Goal: Transaction & Acquisition: Purchase product/service

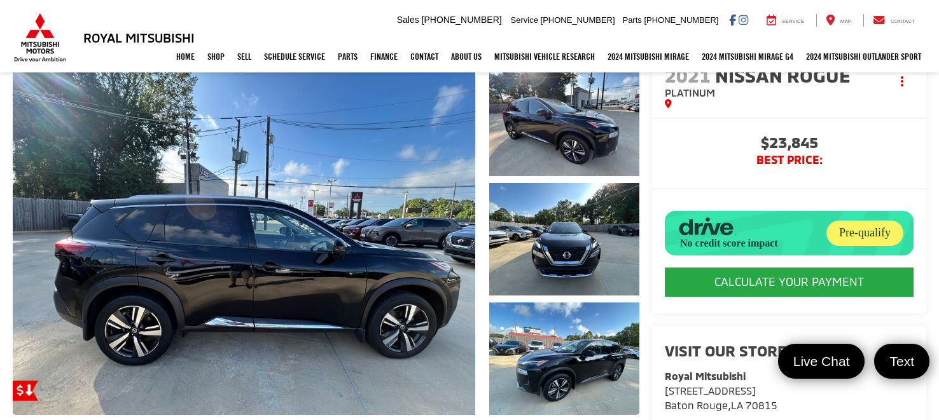
scroll to position [164, 0]
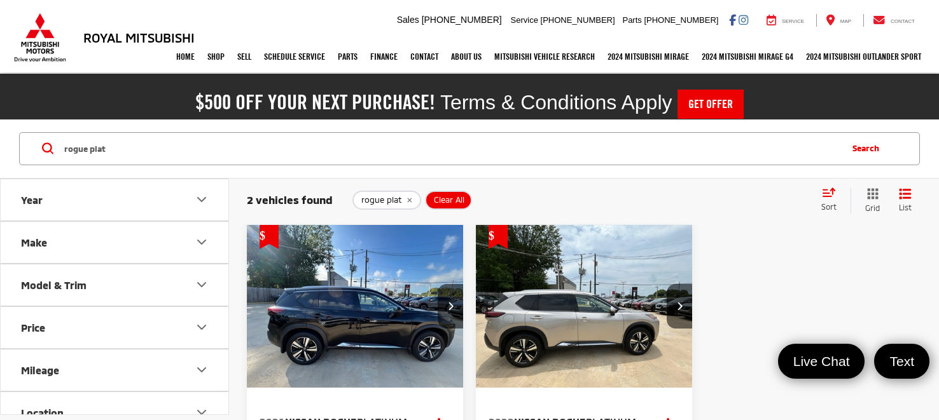
click at [689, 143] on input "rogue plat" at bounding box center [451, 149] width 776 height 31
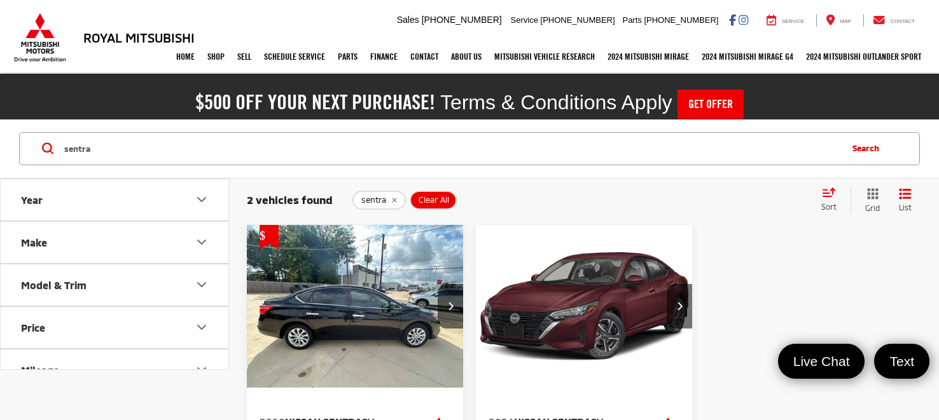
click at [410, 146] on input "sentra" at bounding box center [451, 149] width 776 height 31
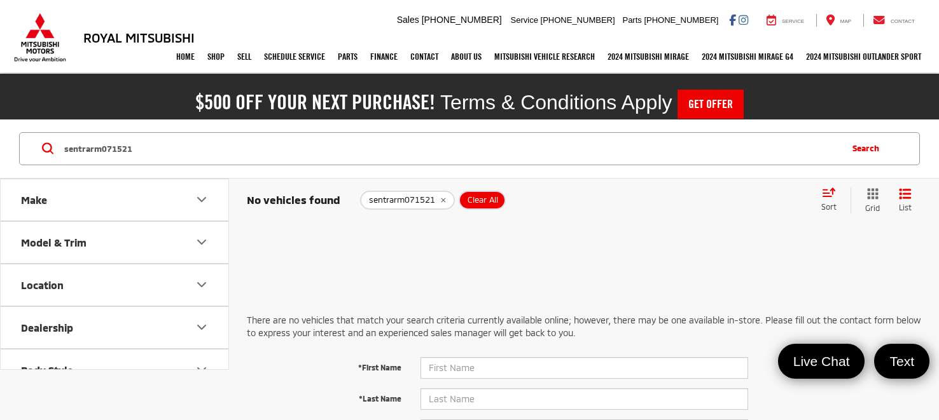
drag, startPoint x: 90, startPoint y: 146, endPoint x: 24, endPoint y: 141, distance: 66.3
click at [24, 141] on div "sentrarm071521 sentrarm071521 Search" at bounding box center [469, 148] width 900 height 33
click at [121, 158] on input "rm071521" at bounding box center [451, 149] width 776 height 31
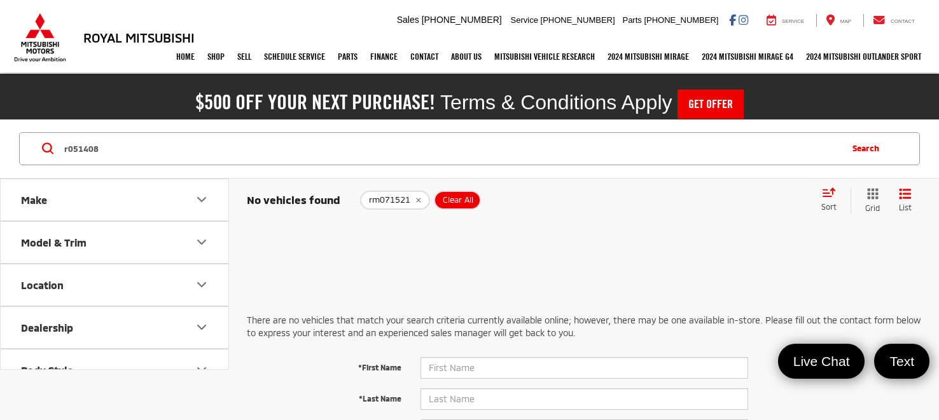
type input "r051408"
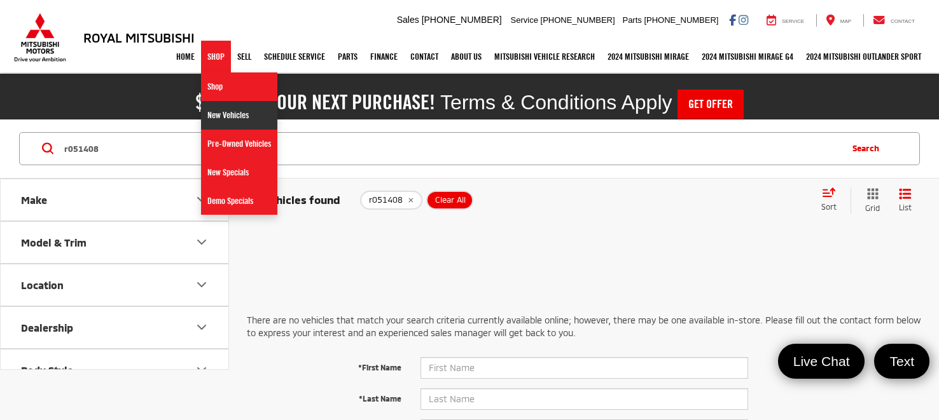
click at [217, 120] on link "New Vehicles" at bounding box center [239, 115] width 76 height 29
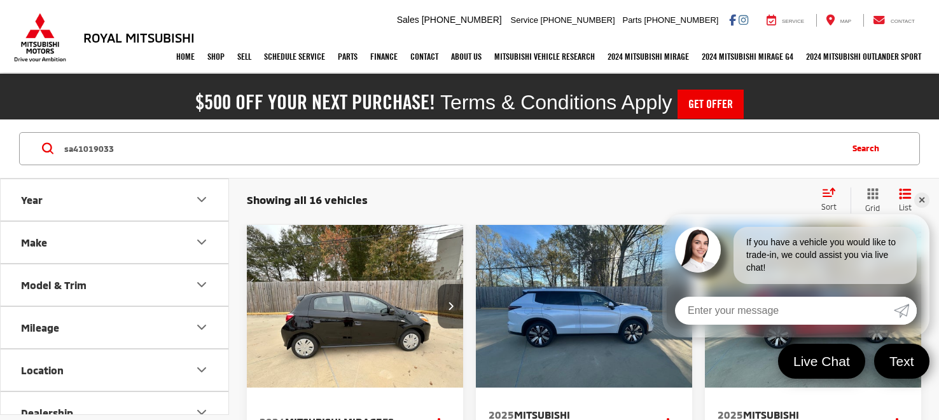
type input "sa41019033"
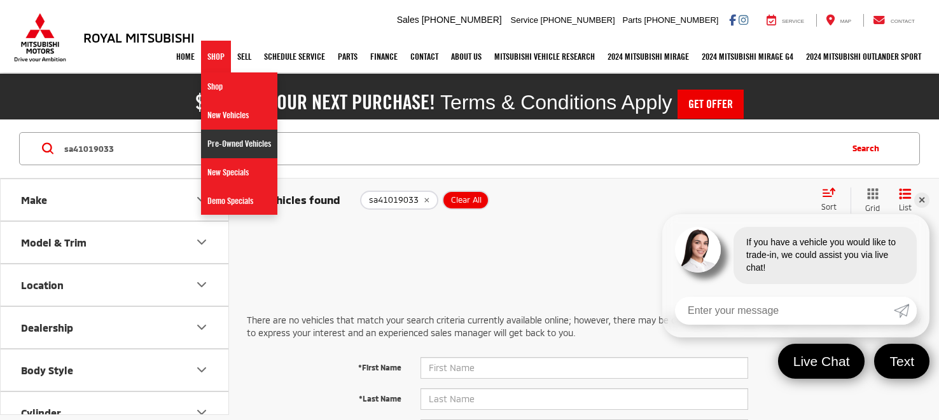
click at [227, 139] on link "Pre-Owned Vehicles" at bounding box center [239, 144] width 76 height 29
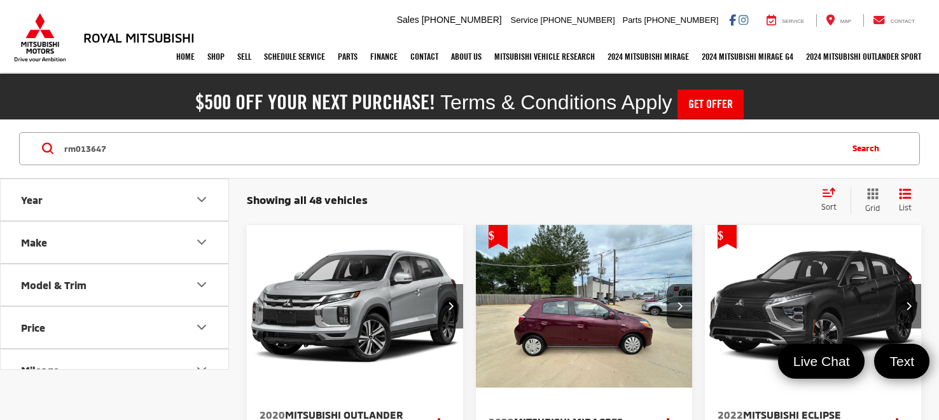
type input "rm013647"
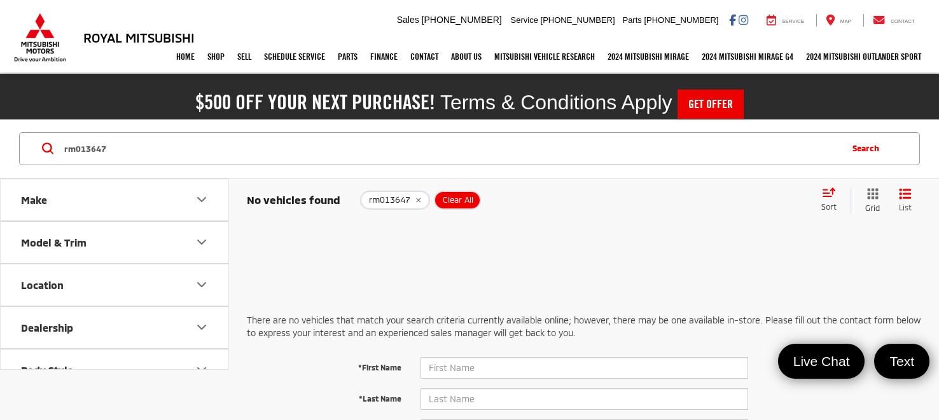
click at [456, 198] on span "Clear All" at bounding box center [458, 200] width 31 height 10
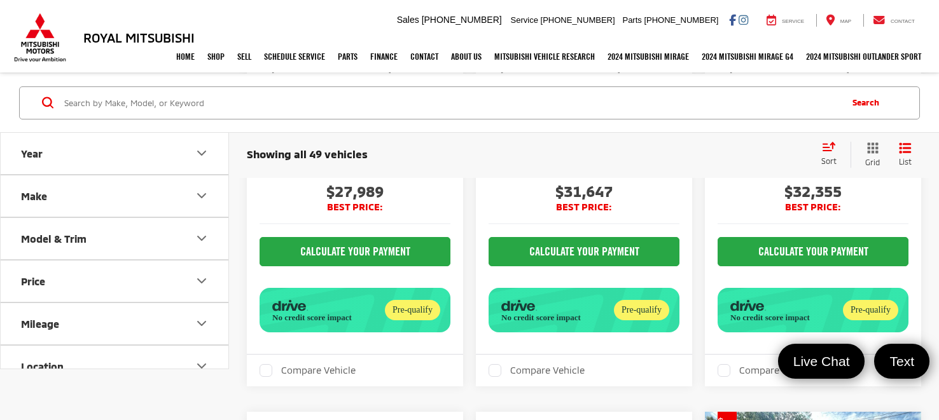
scroll to position [1831, 0]
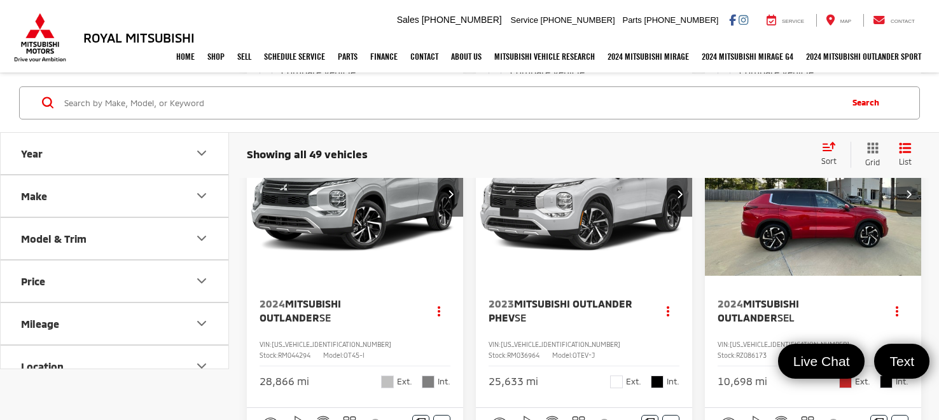
click at [787, 239] on img "2024 Mitsubishi Outlander SEL 0" at bounding box center [813, 195] width 218 height 163
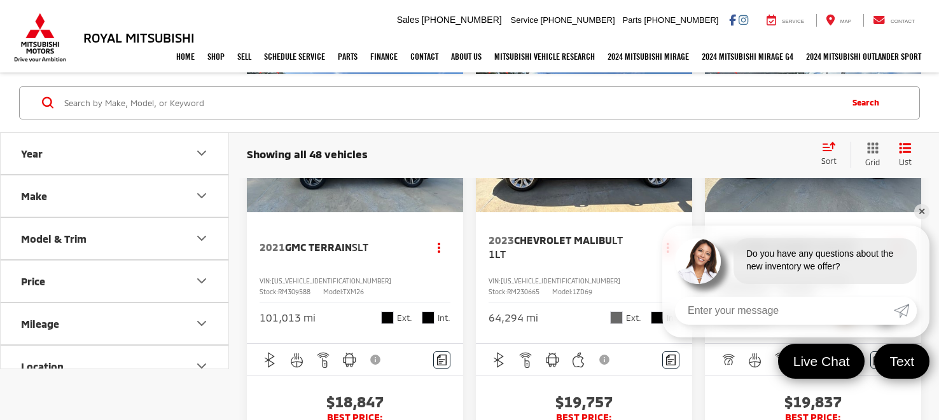
scroll to position [3025, 0]
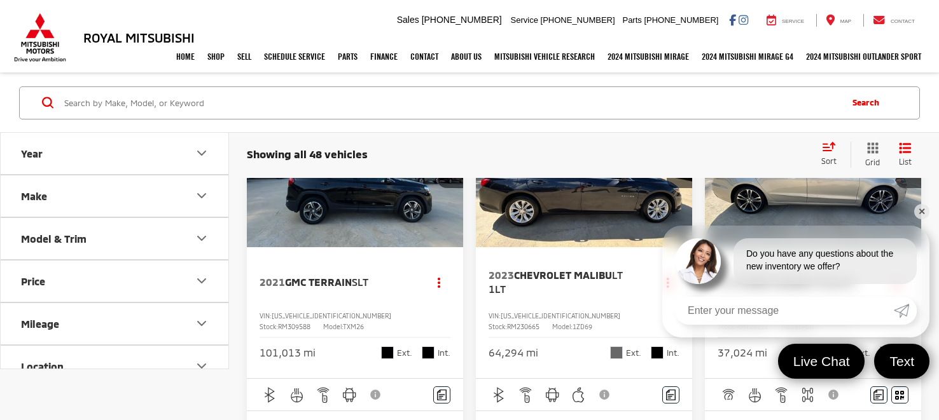
click at [919, 210] on link "✕" at bounding box center [921, 211] width 15 height 15
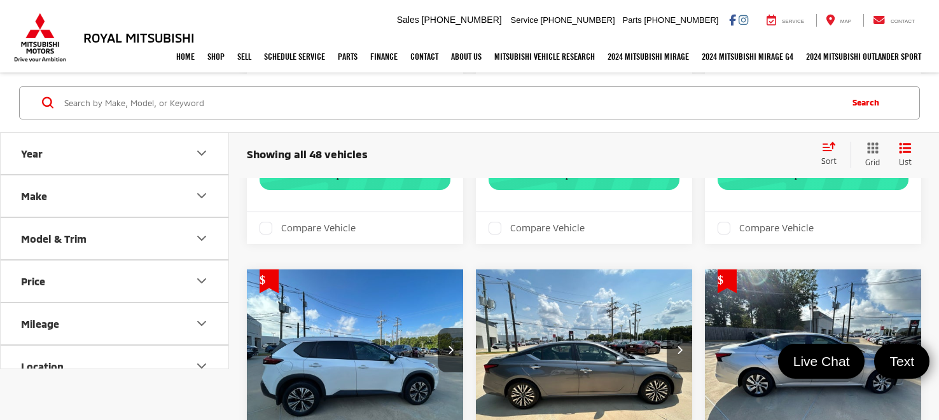
scroll to position [4124, 0]
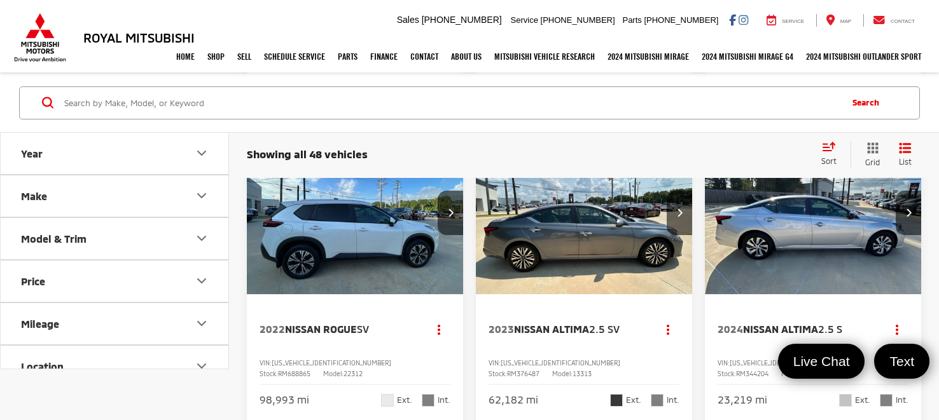
click at [379, 212] on img "2022 Nissan Rogue SV 0" at bounding box center [355, 213] width 218 height 163
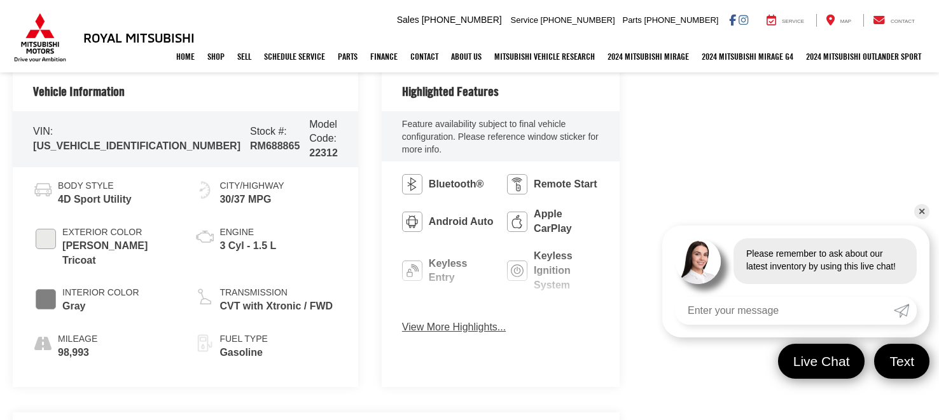
scroll to position [575, 0]
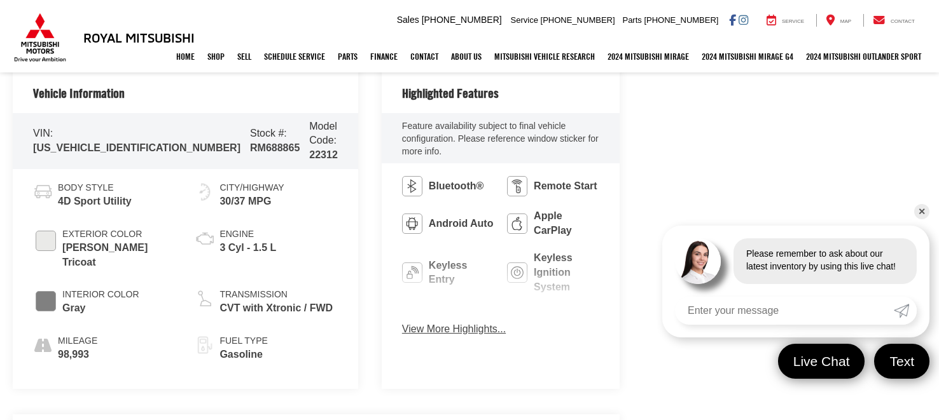
click at [404, 322] on button "View More Highlights..." at bounding box center [454, 329] width 104 height 15
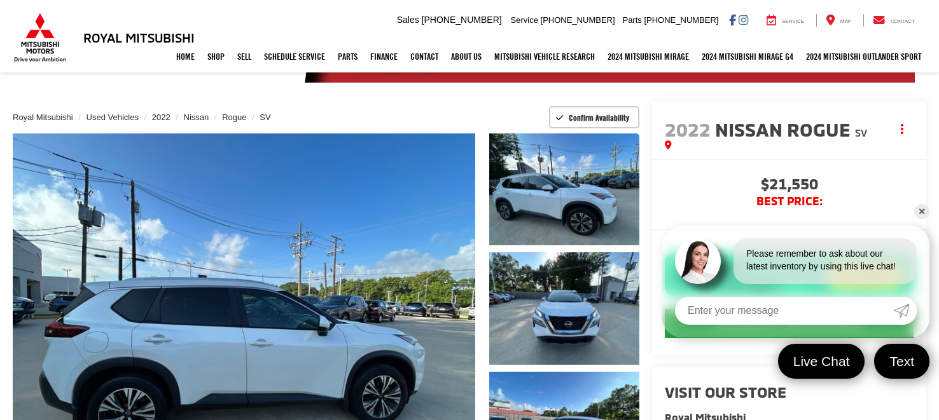
scroll to position [97, 0]
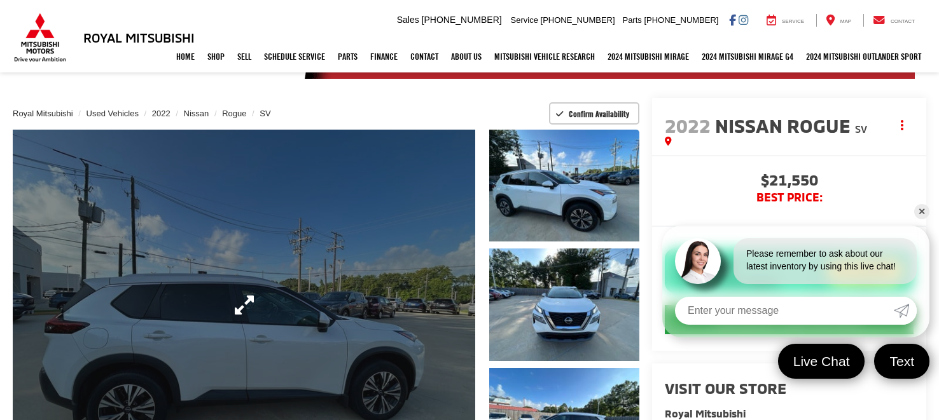
click at [303, 214] on link "Expand Photo 0" at bounding box center [244, 305] width 462 height 351
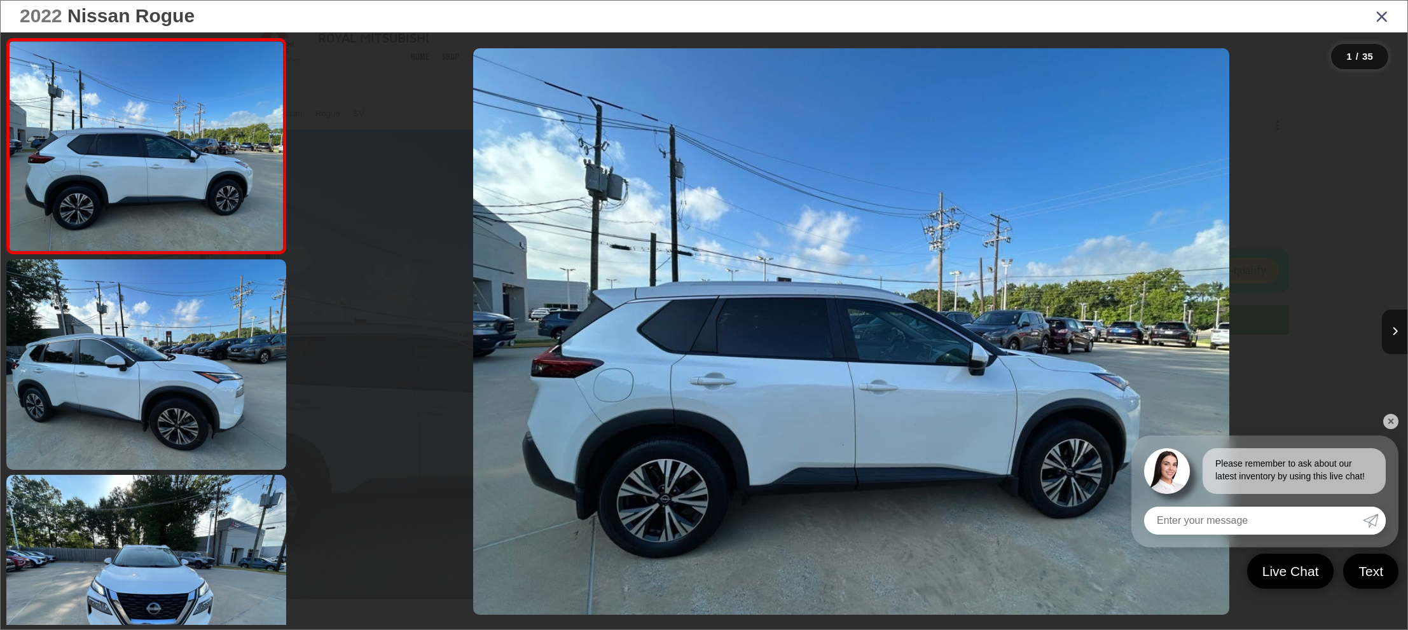
click at [938, 419] on link "✕" at bounding box center [1390, 421] width 15 height 15
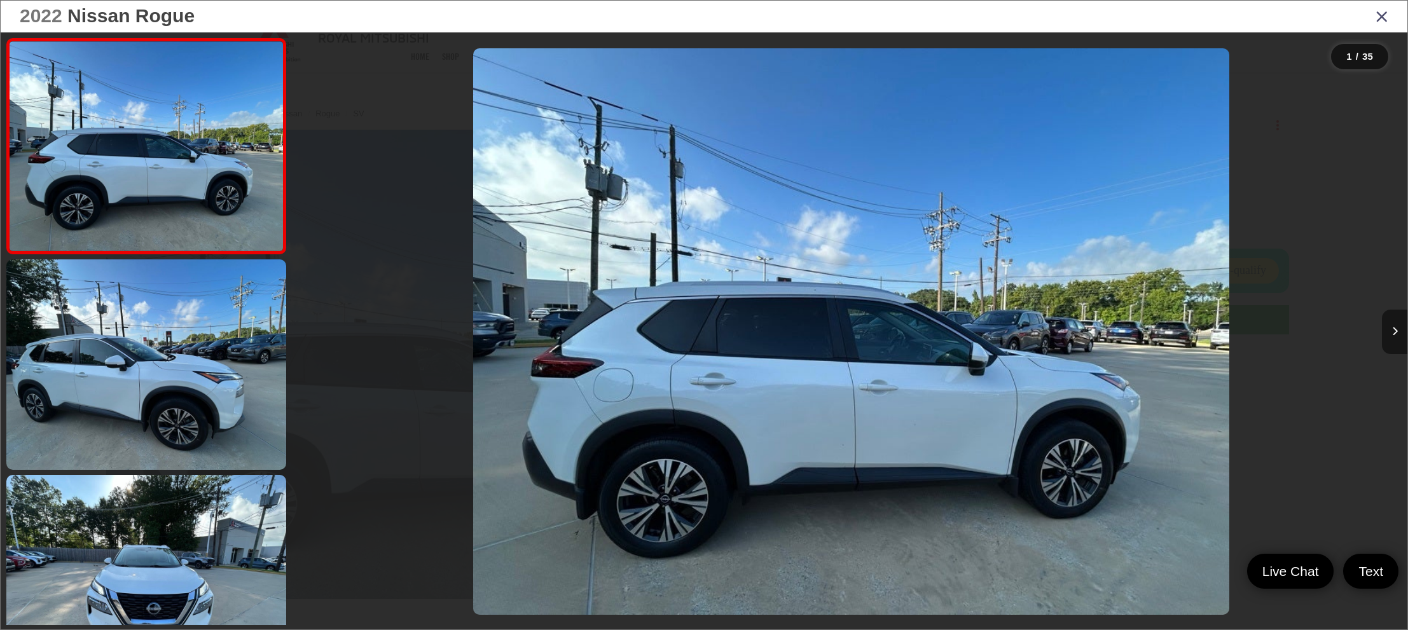
click at [938, 327] on button "Next image" at bounding box center [1394, 332] width 25 height 45
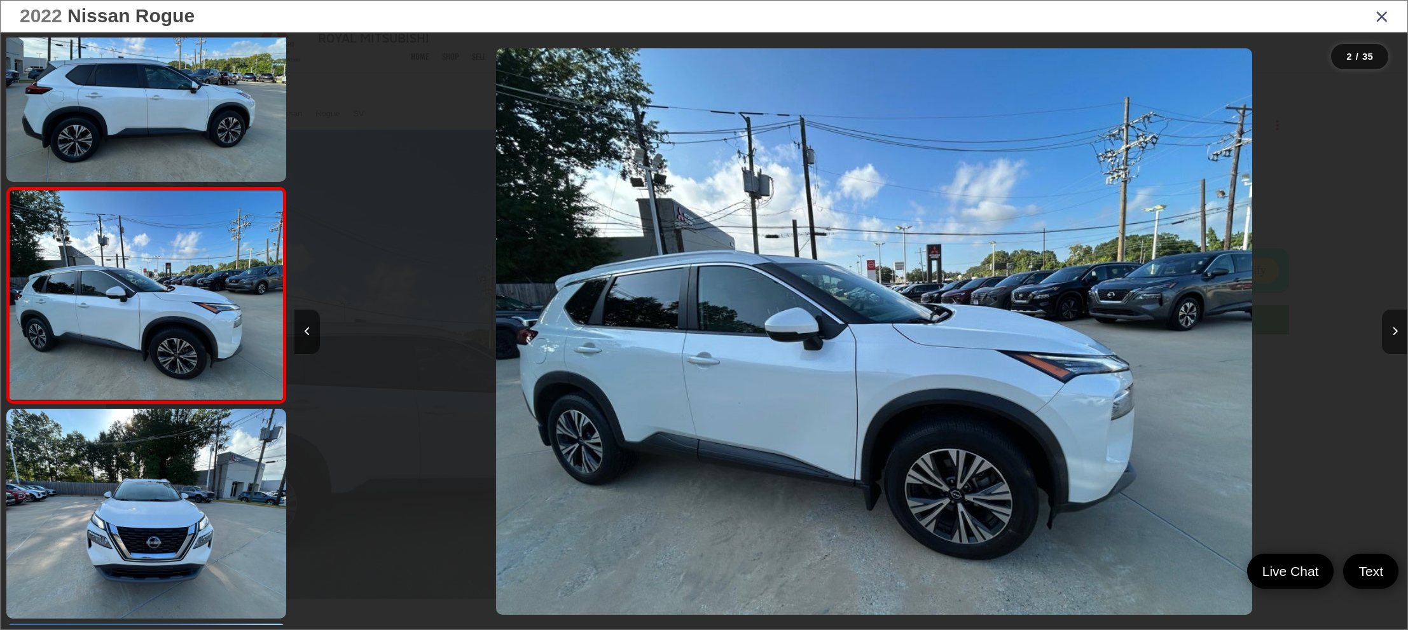
scroll to position [0, 1112]
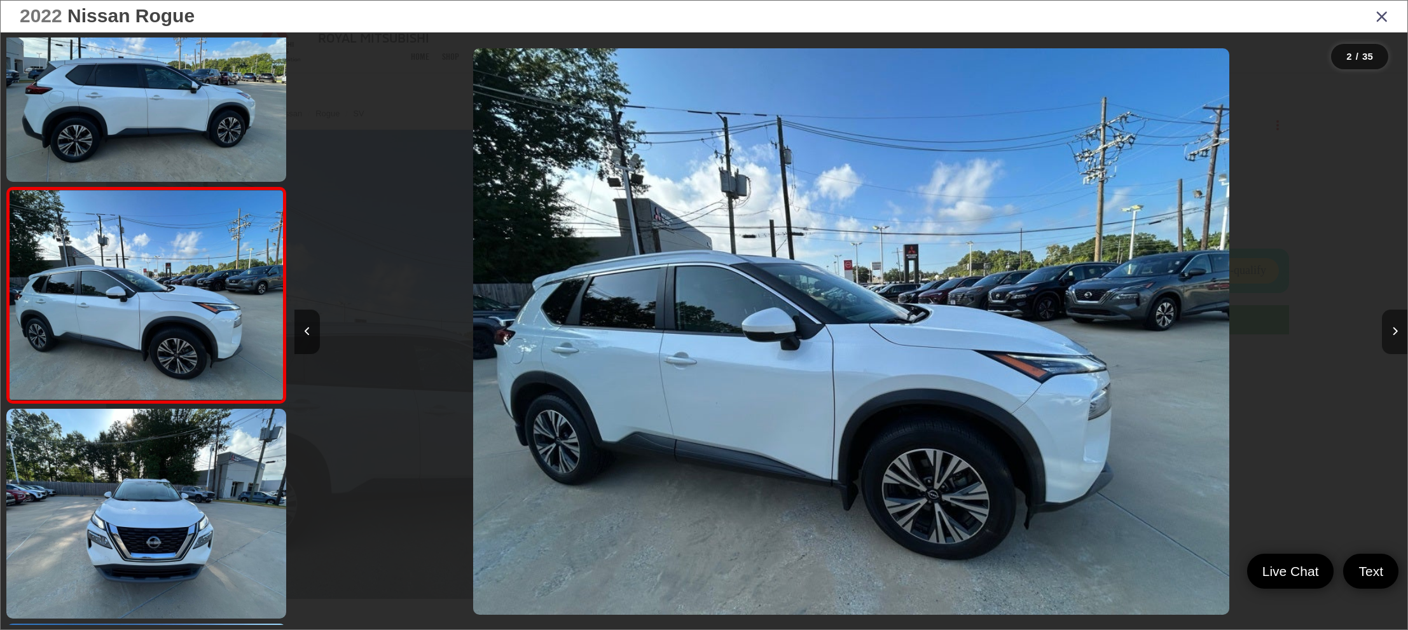
click at [938, 324] on button "Next image" at bounding box center [1394, 332] width 25 height 45
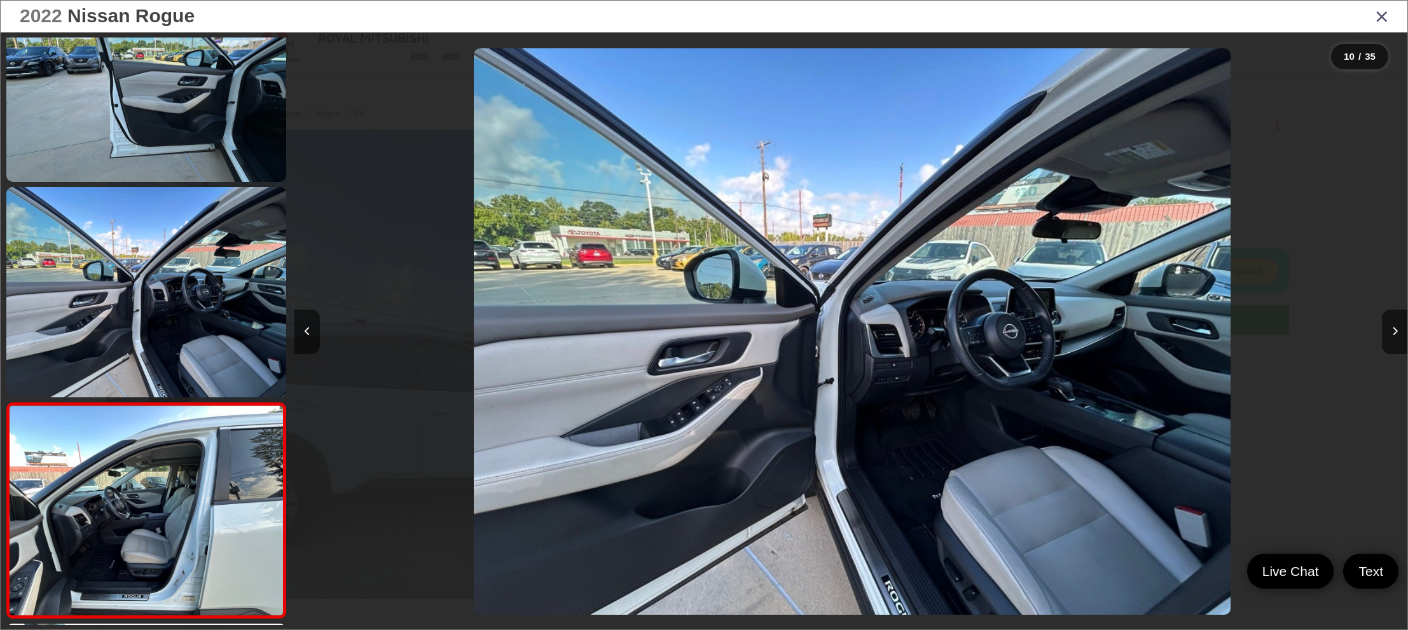
scroll to position [0, 0]
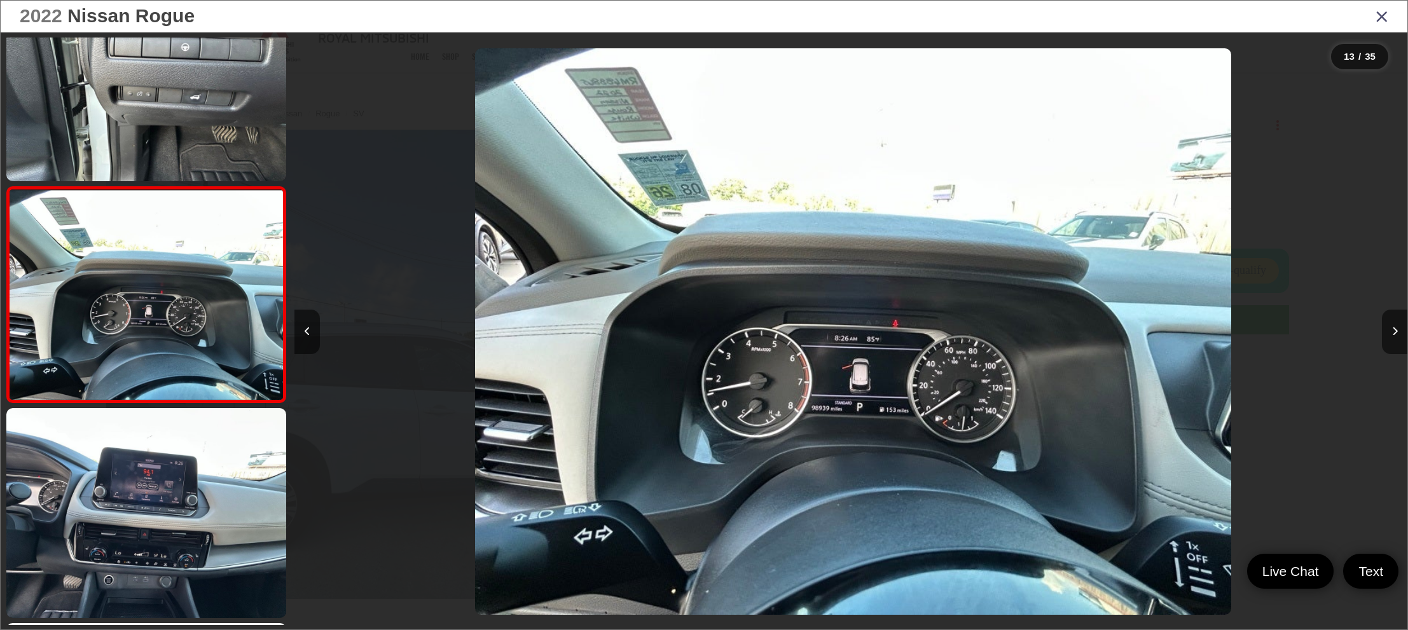
click at [899, 420] on img "2022 Nissan Rogue SV 12" at bounding box center [853, 331] width 756 height 567
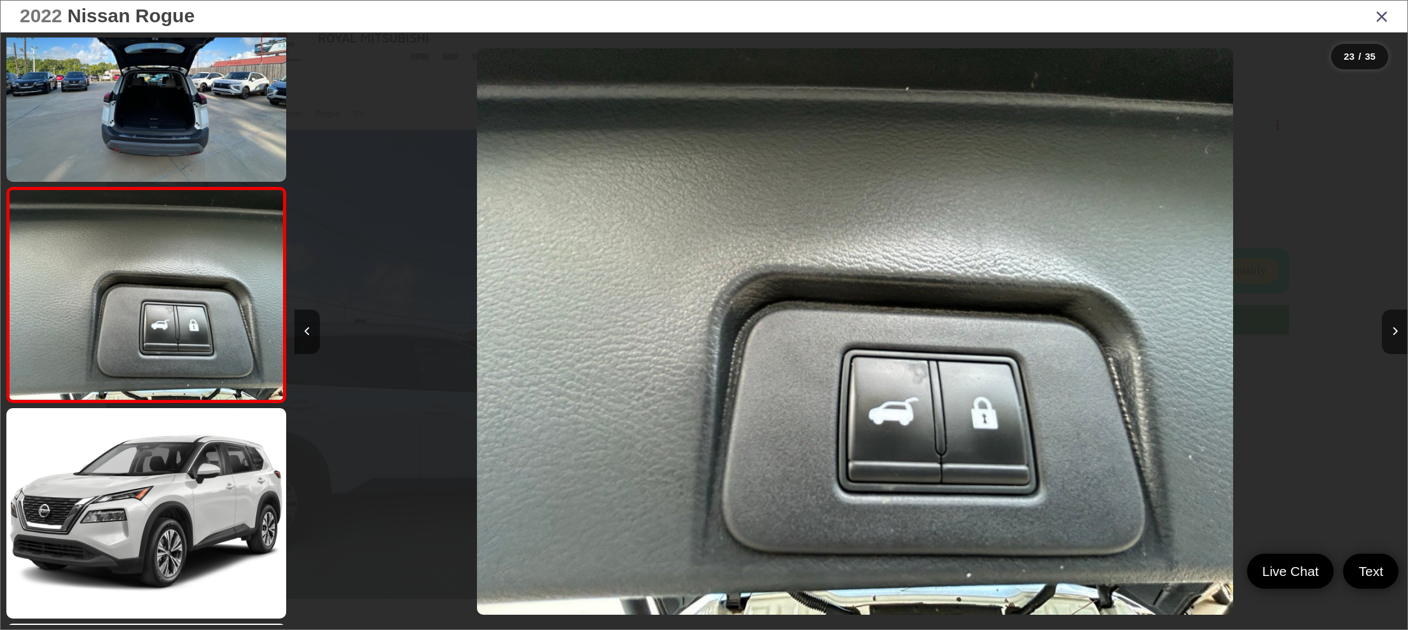
click at [938, 17] on div "2022 Nissan Rogue" at bounding box center [704, 17] width 1407 height 32
click at [938, 13] on icon "Close gallery" at bounding box center [1381, 16] width 13 height 17
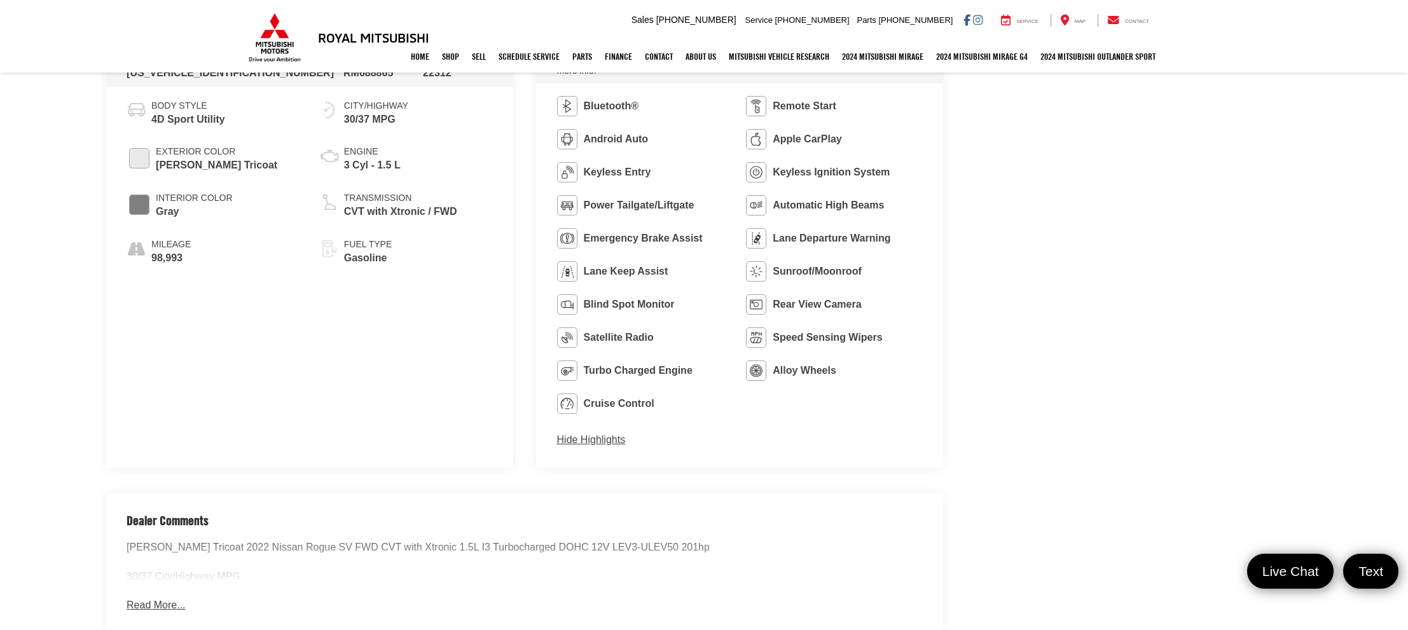
scroll to position [783, 0]
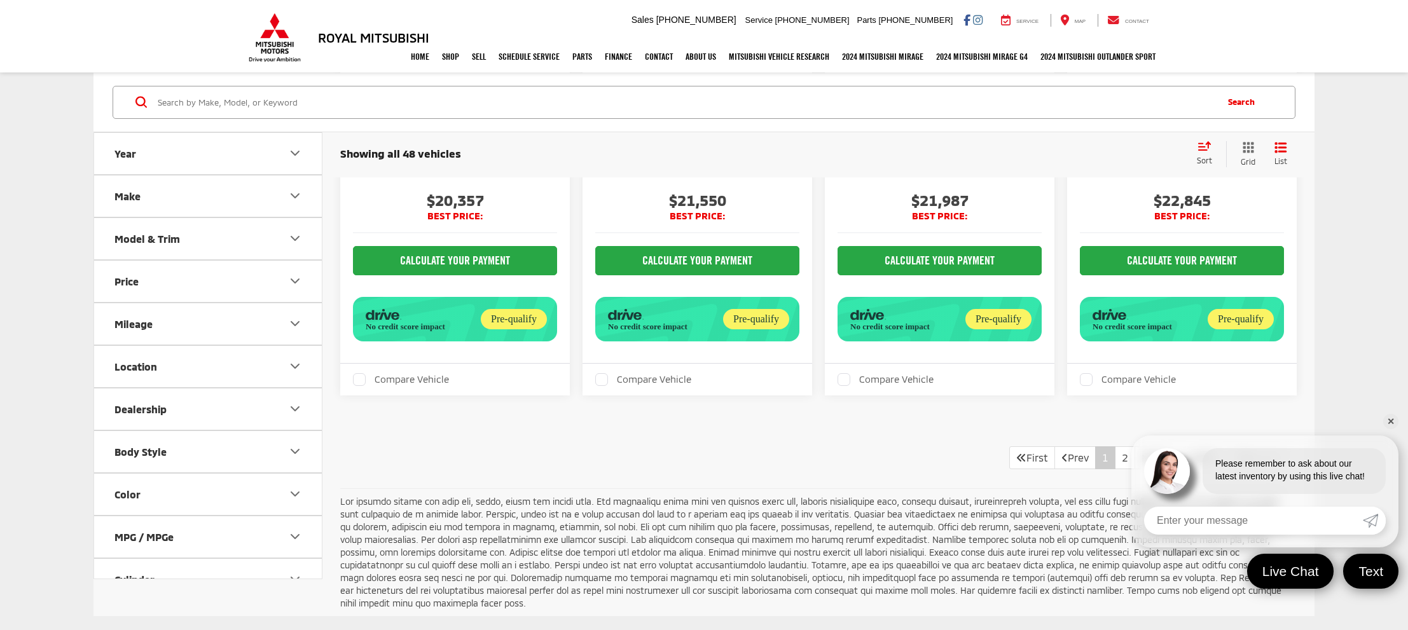
scroll to position [3325, 0]
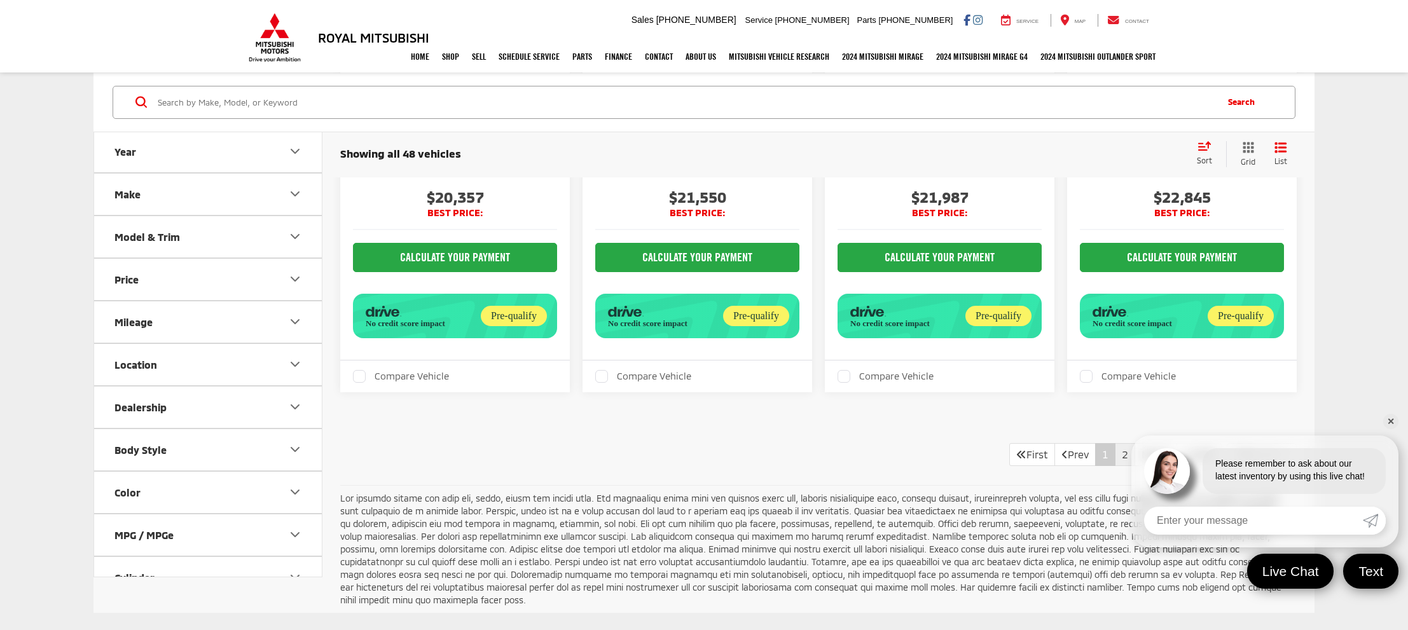
click at [1115, 443] on link "2" at bounding box center [1125, 454] width 20 height 23
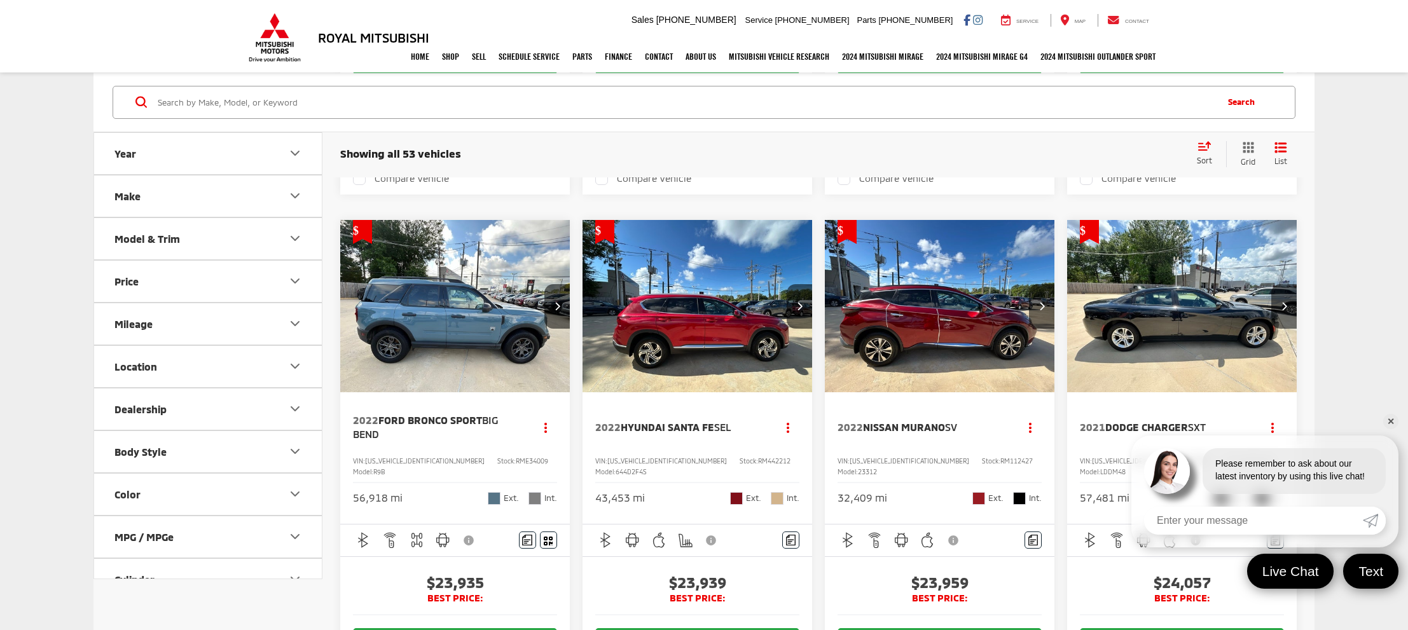
scroll to position [1765, 0]
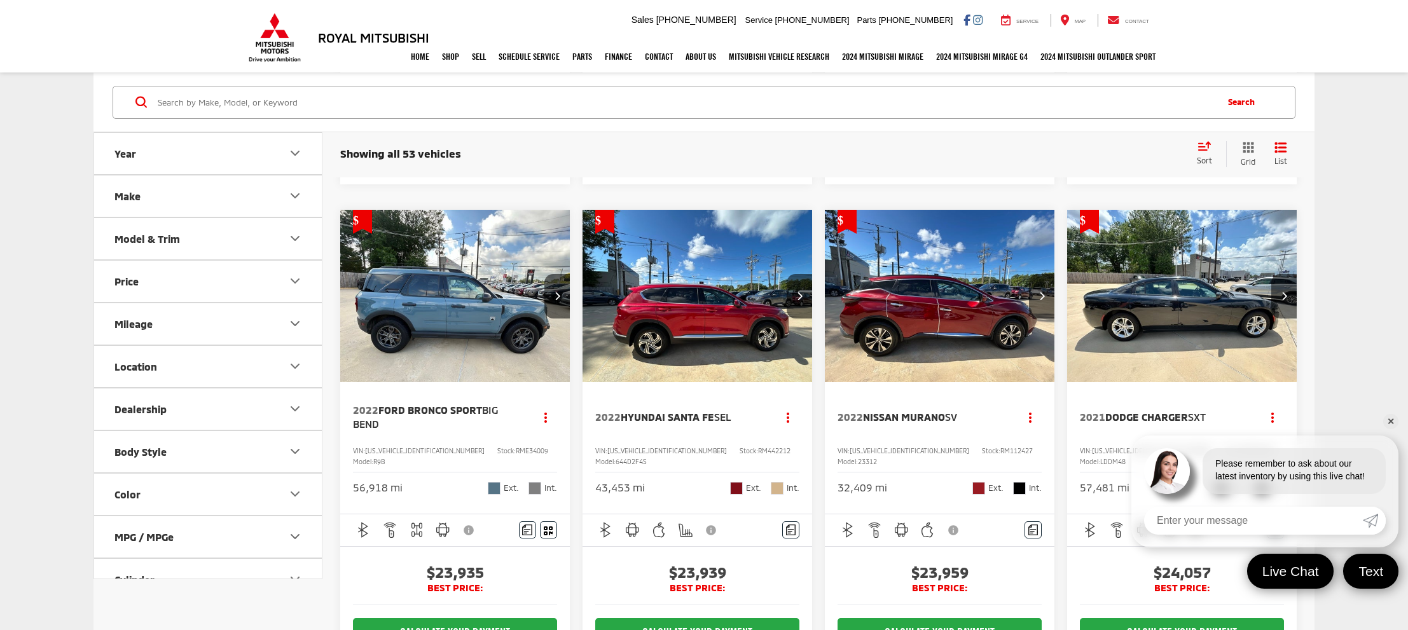
click at [897, 254] on img "2022 Nissan Murano SV 0" at bounding box center [939, 297] width 231 height 174
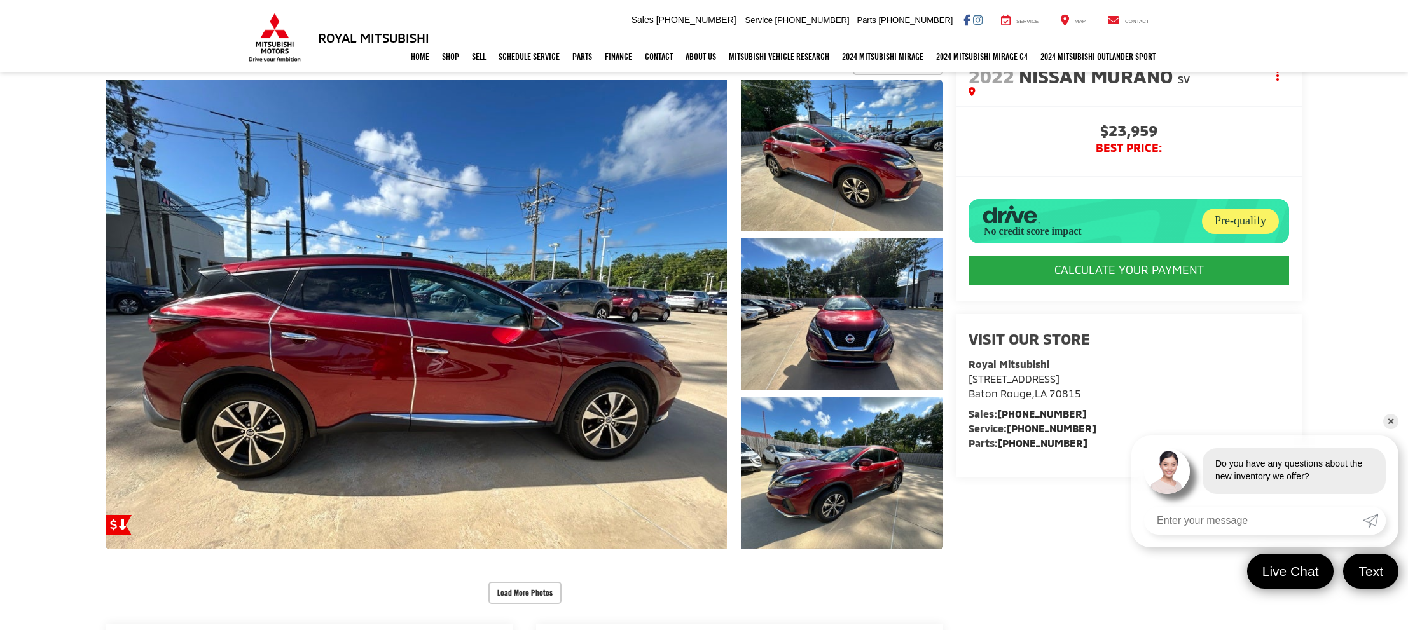
scroll to position [150, 0]
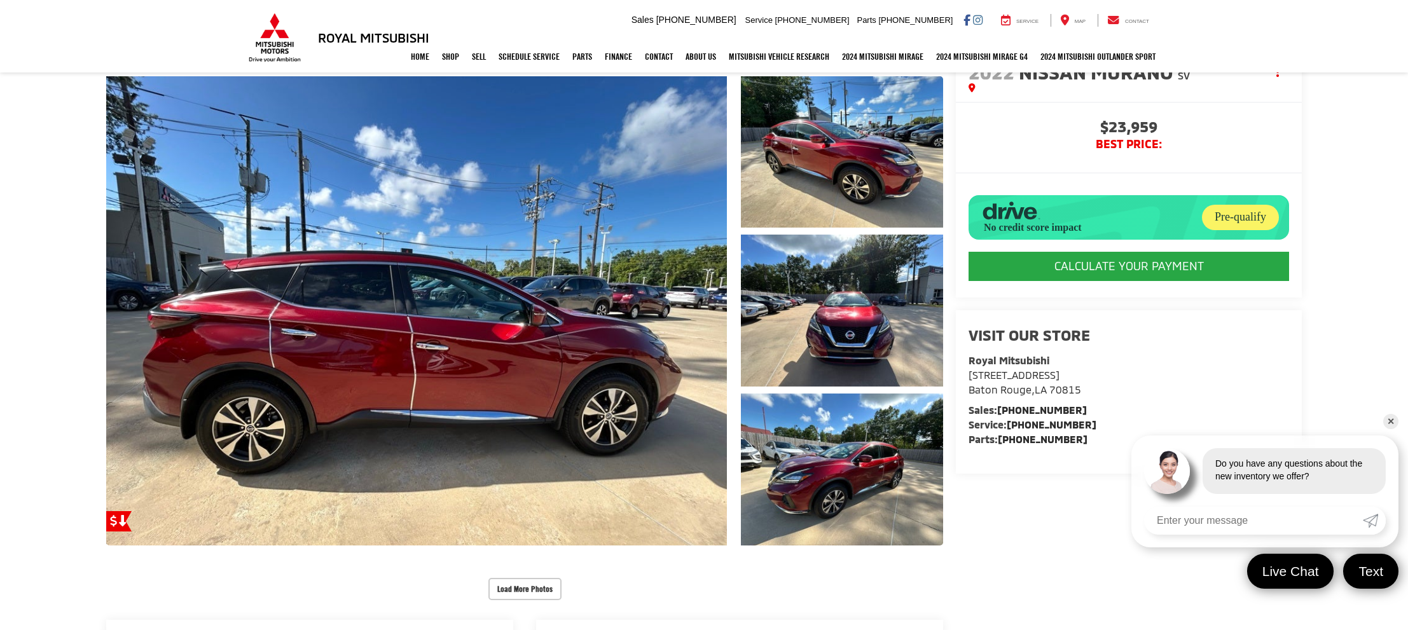
click at [1390, 423] on link "✕" at bounding box center [1390, 421] width 15 height 15
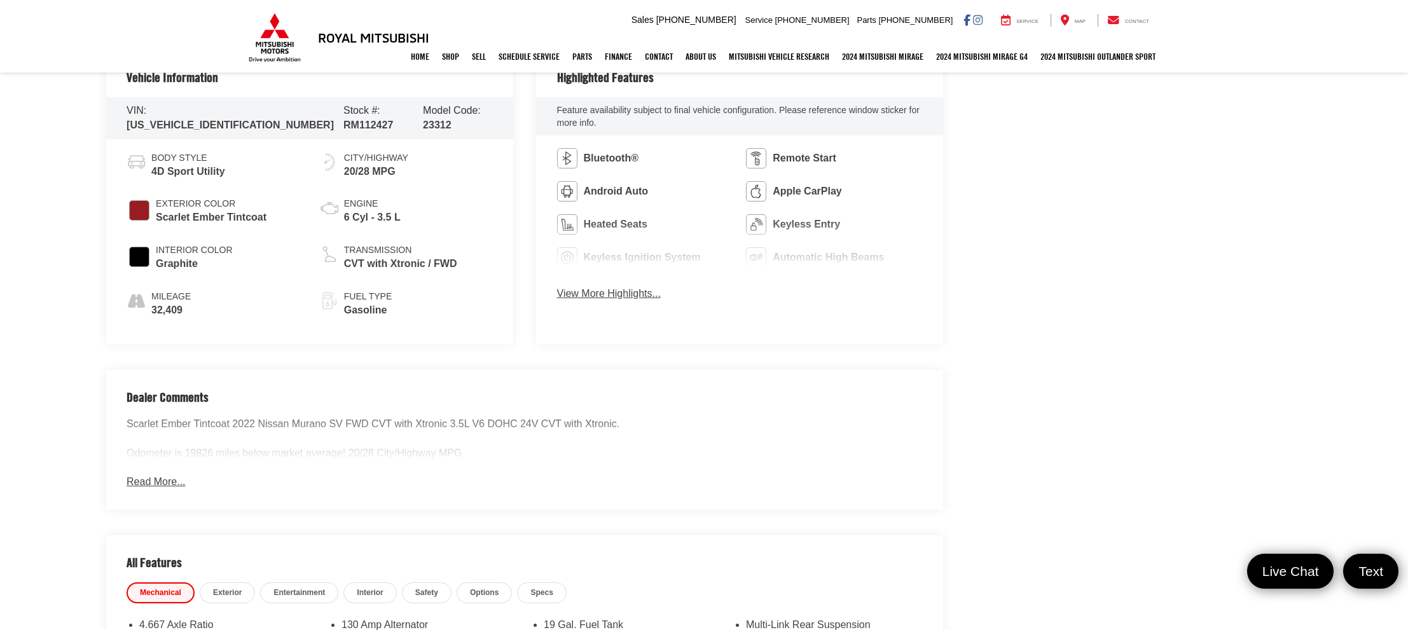
scroll to position [758, 0]
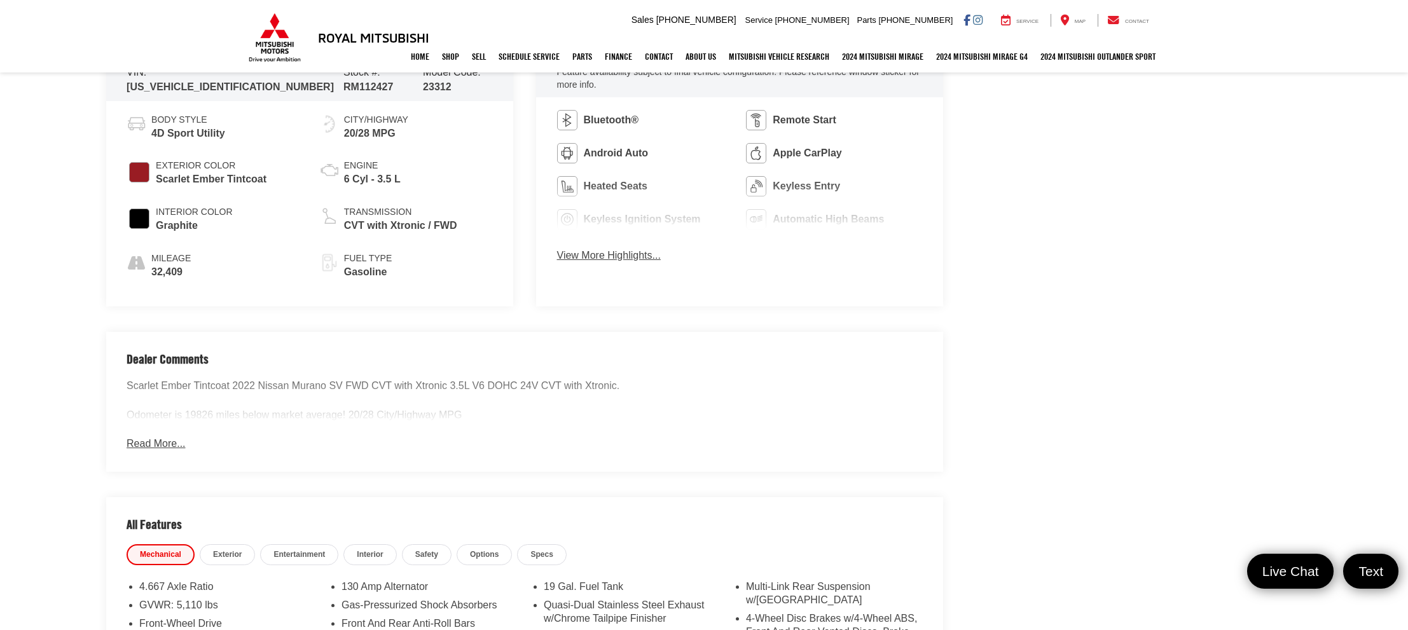
click at [604, 266] on div "Bluetooth® Remote Start Android Auto Apple CarPlay Heated Seats Keyless Entry K…" at bounding box center [739, 190] width 407 height 186
click at [617, 250] on button "View More Highlights..." at bounding box center [609, 256] width 104 height 15
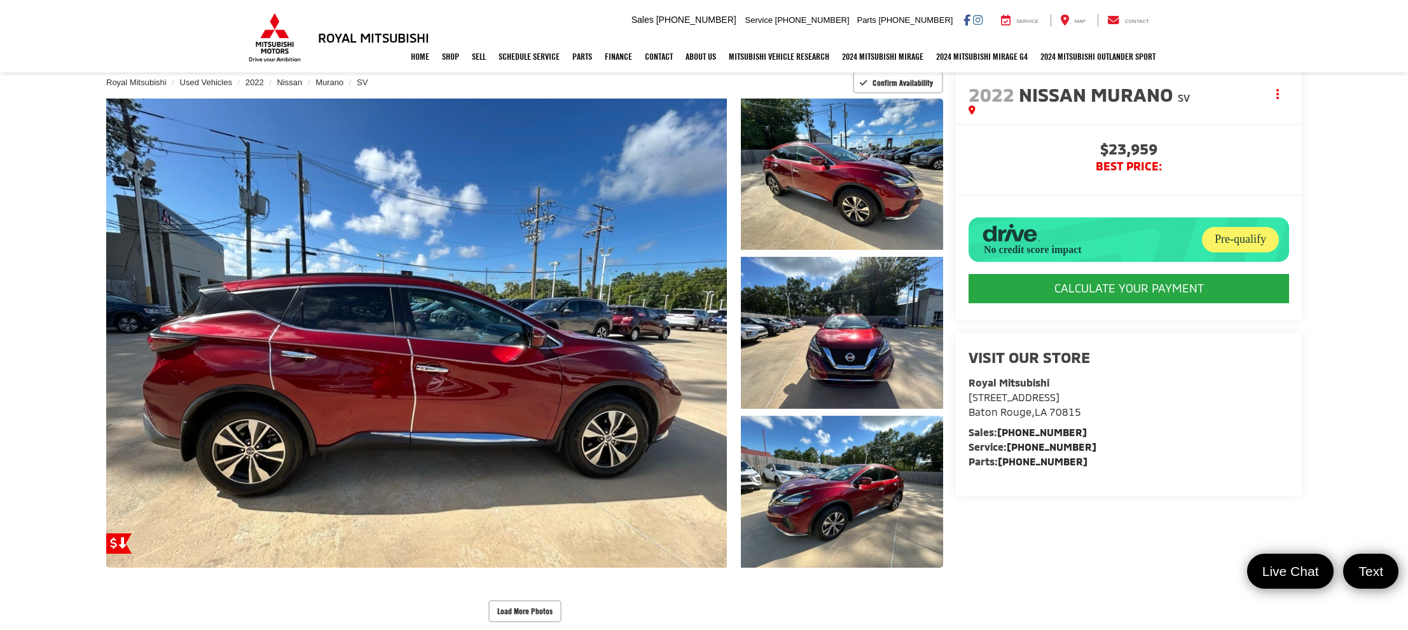
scroll to position [115, 0]
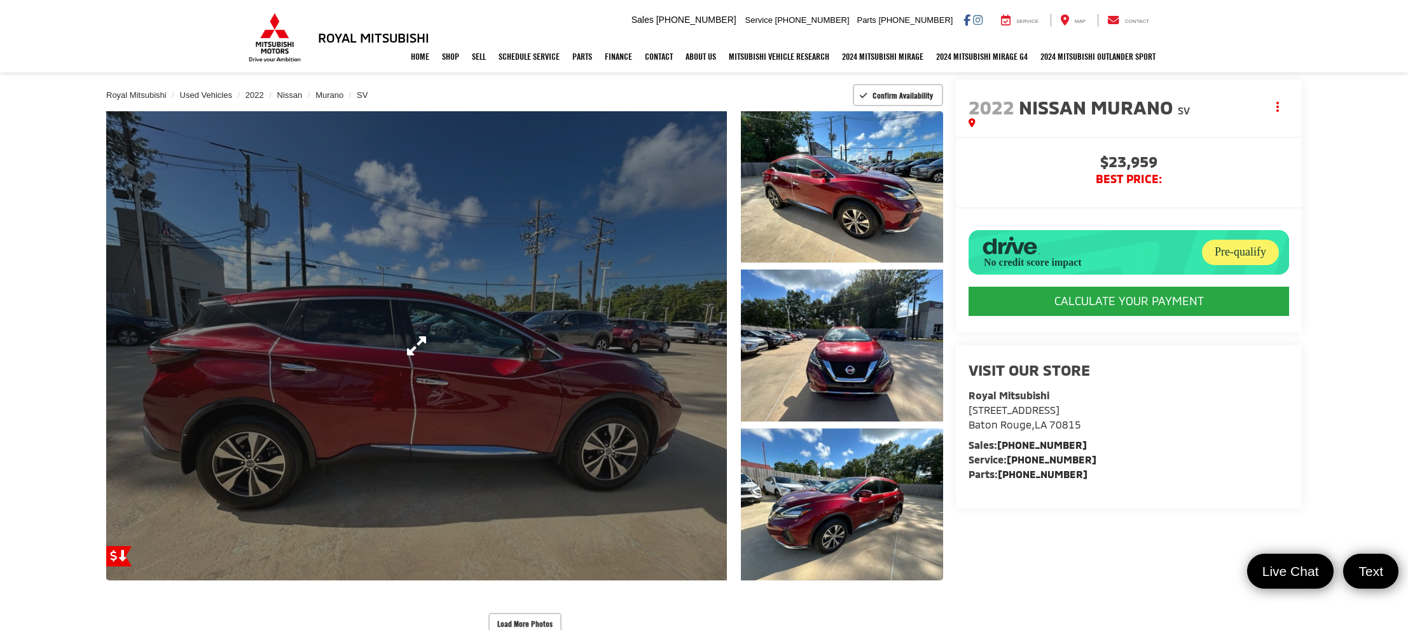
click at [525, 277] on link "Expand Photo 0" at bounding box center [416, 345] width 621 height 469
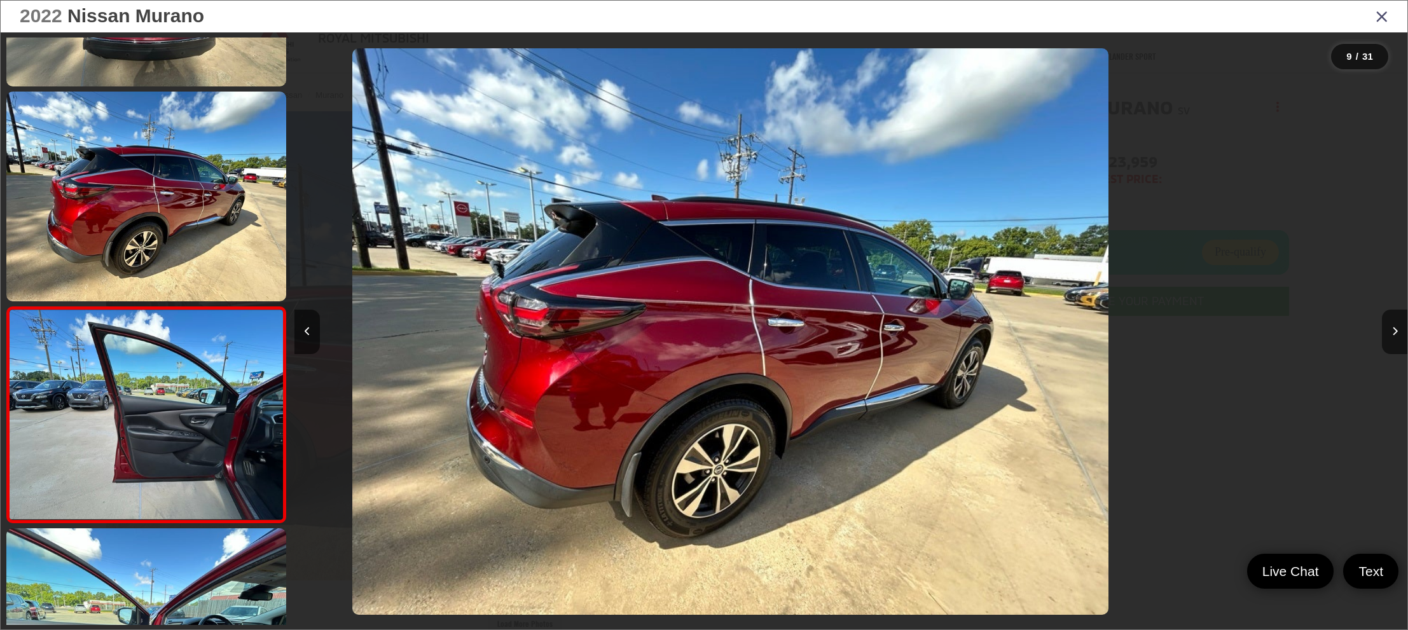
scroll to position [0, 0]
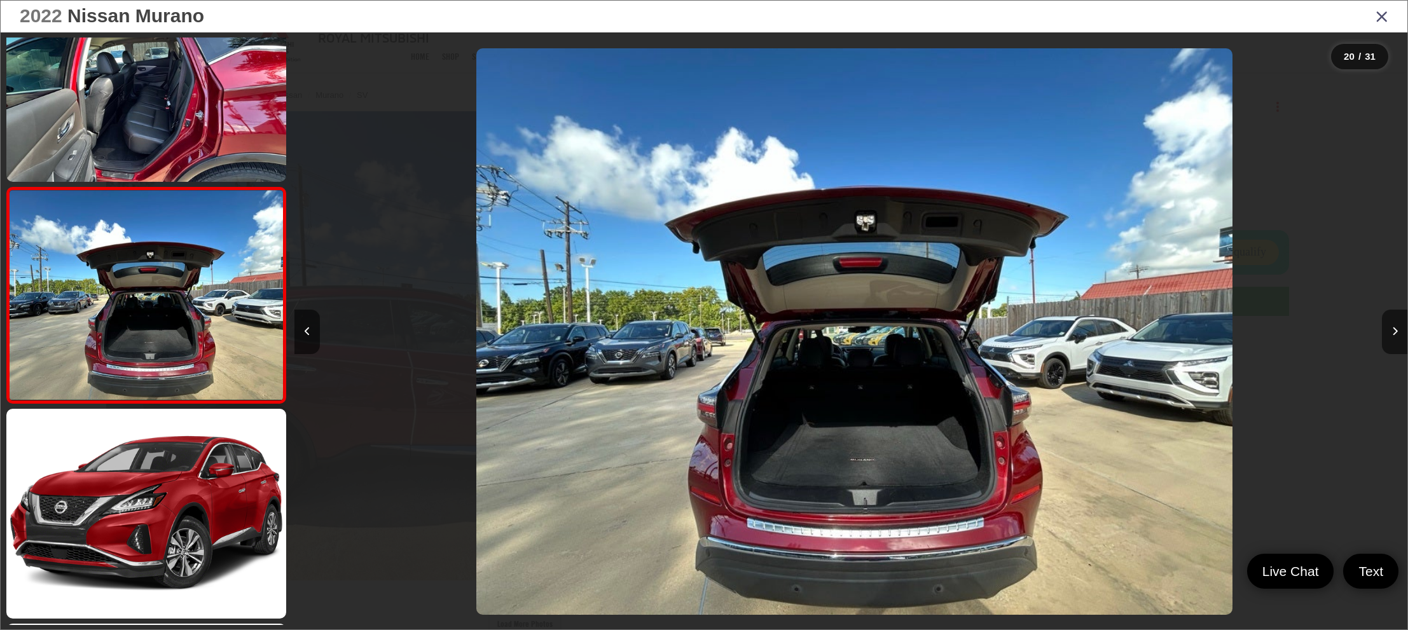
click at [1384, 21] on icon "Close gallery" at bounding box center [1381, 16] width 13 height 17
